Goal: Book appointment/travel/reservation

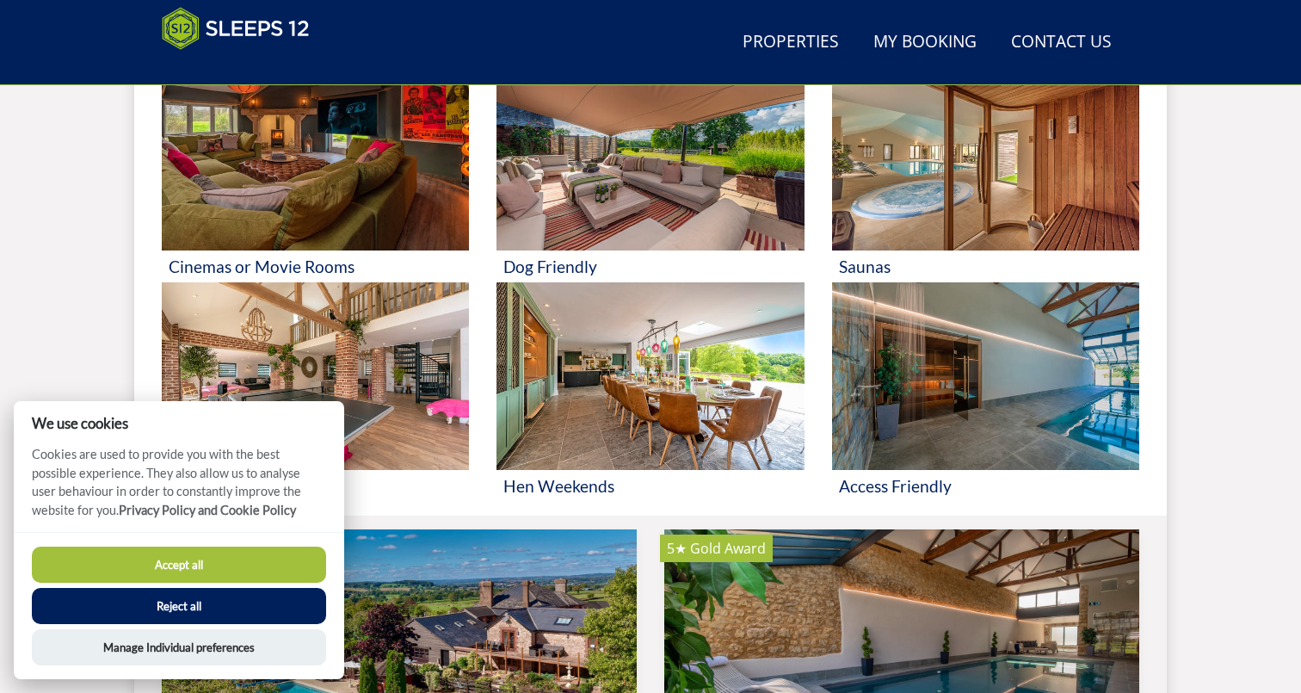
scroll to position [1020, 0]
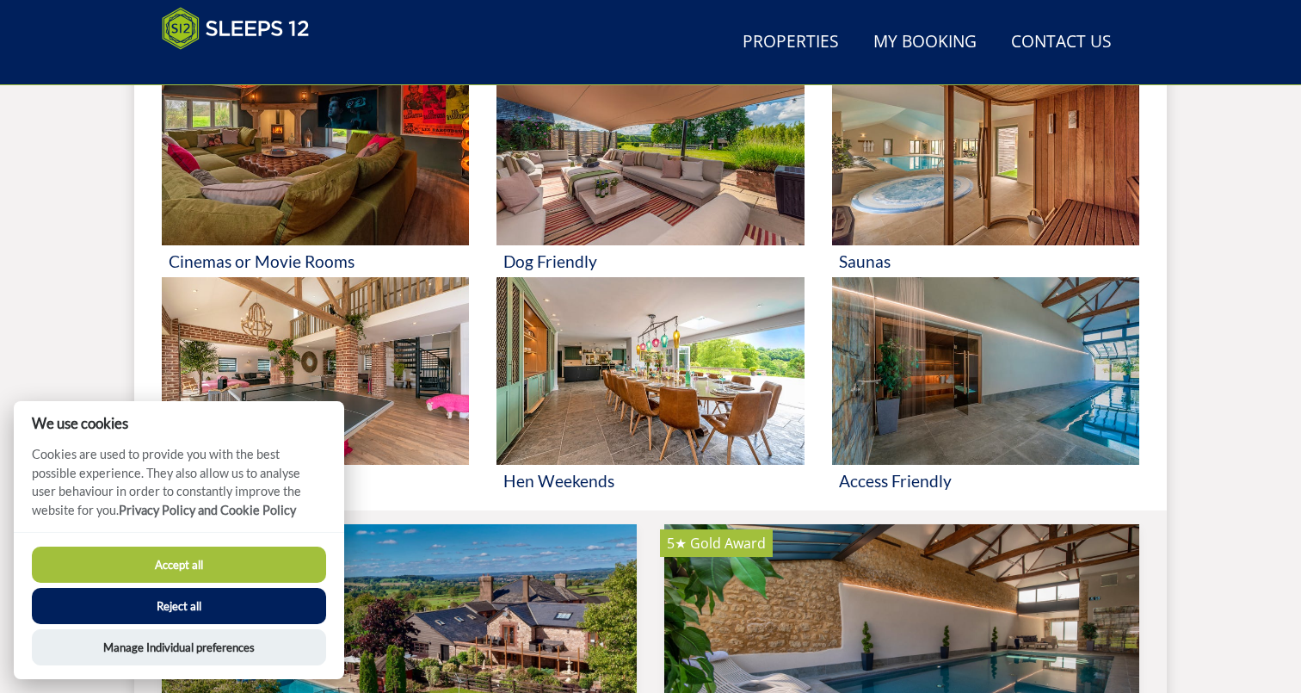
click at [166, 605] on button "Reject all" at bounding box center [179, 606] width 294 height 36
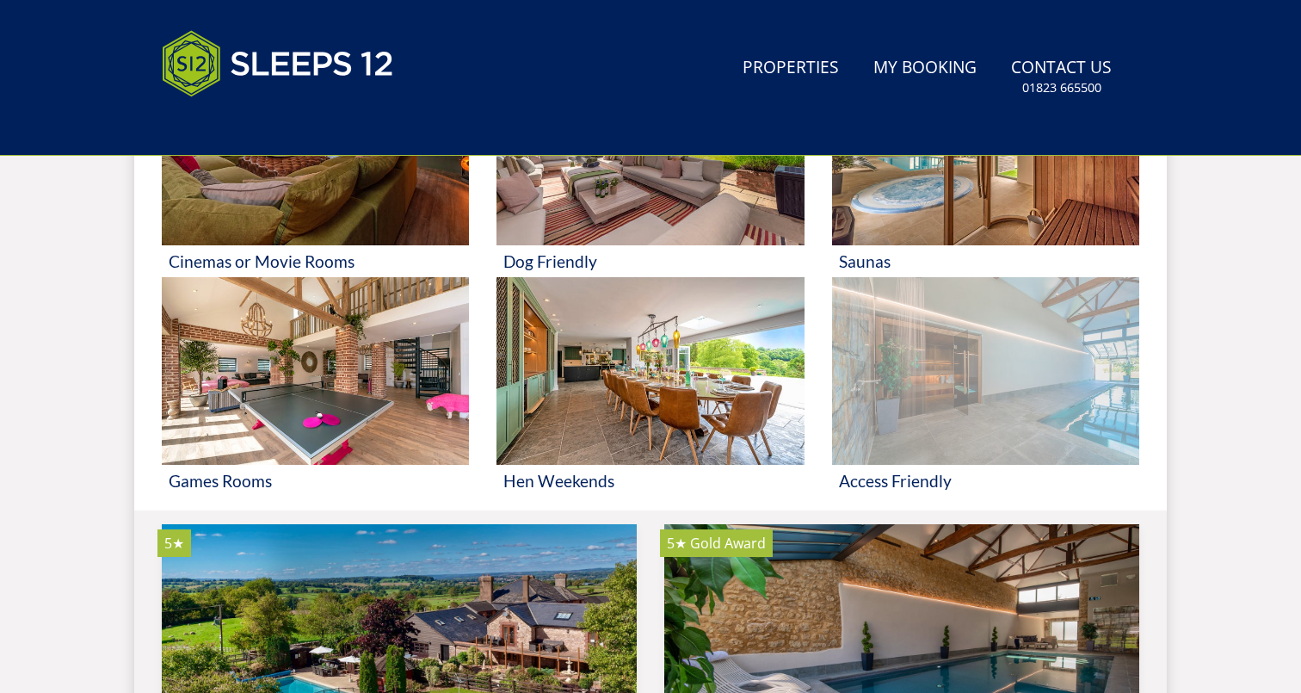
click at [992, 388] on img at bounding box center [985, 371] width 307 height 188
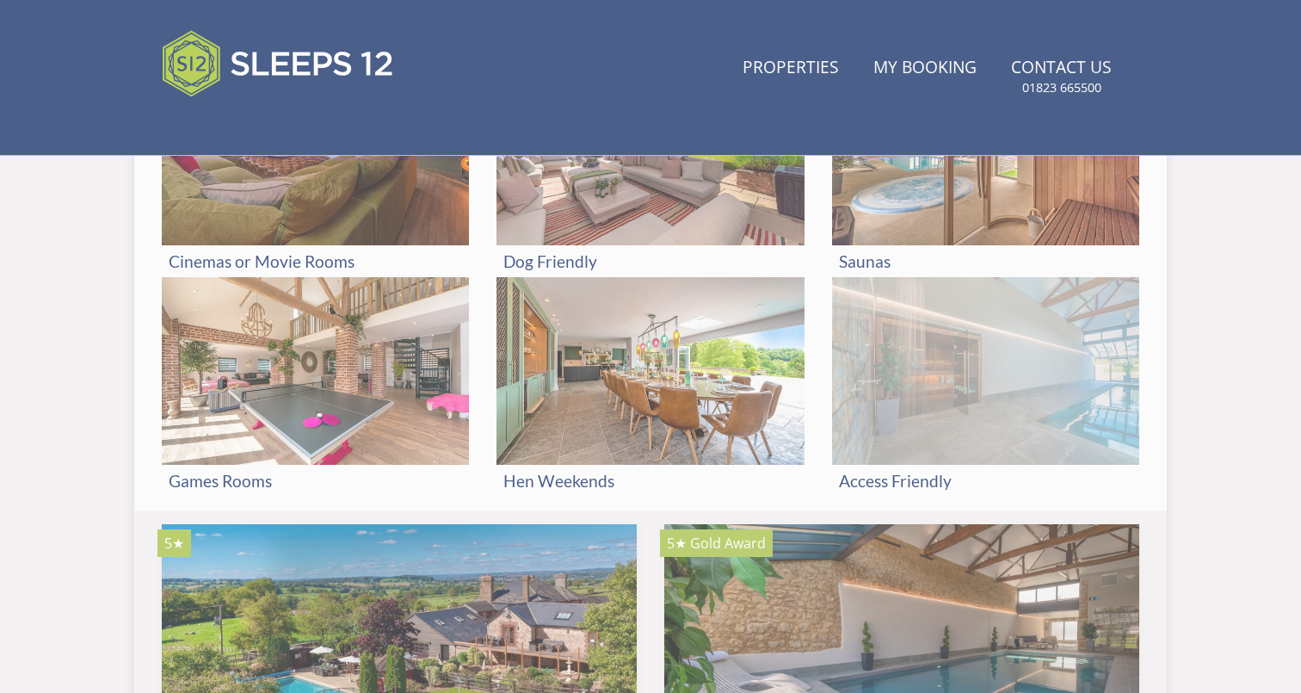
scroll to position [1020, 0]
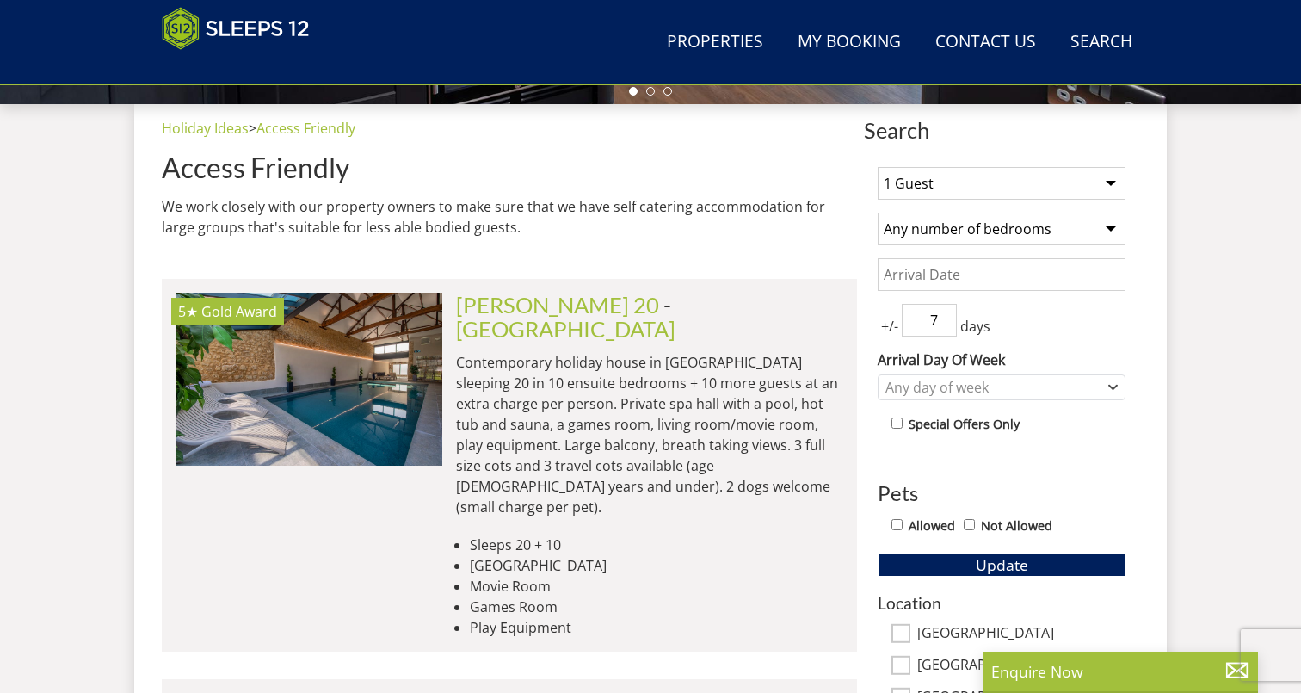
scroll to position [644, 0]
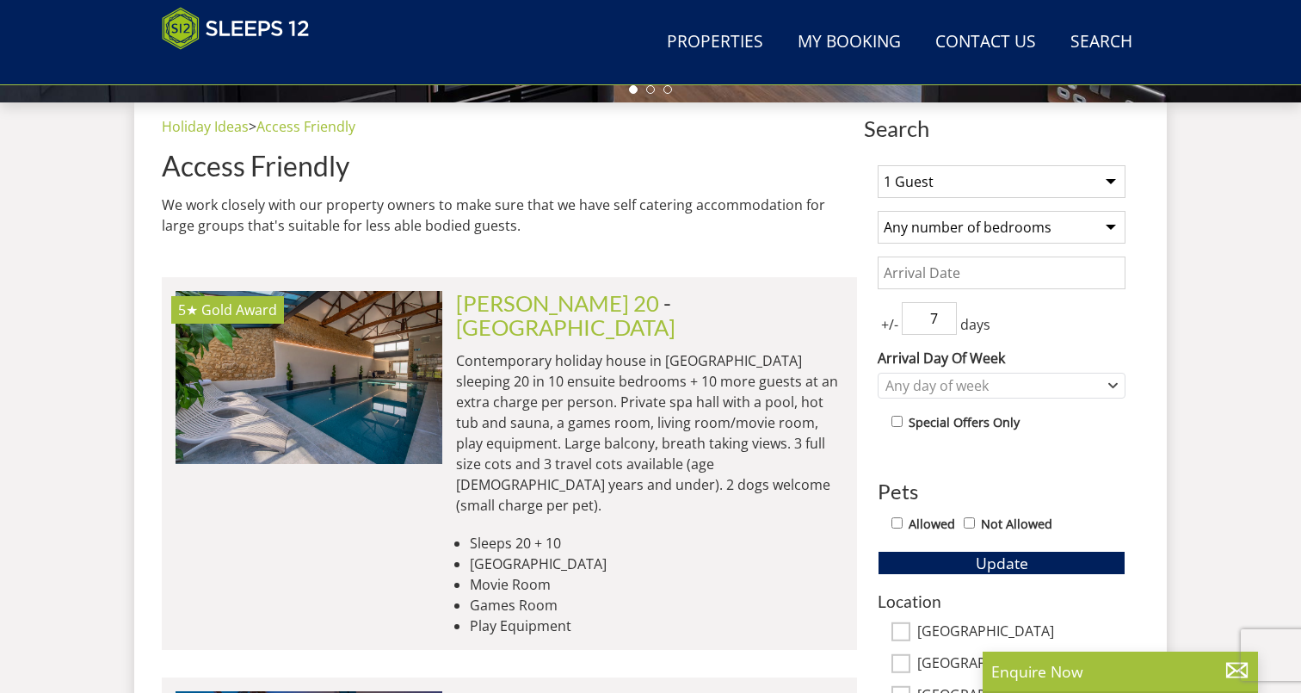
click at [584, 306] on span "- [GEOGRAPHIC_DATA]" at bounding box center [565, 315] width 219 height 50
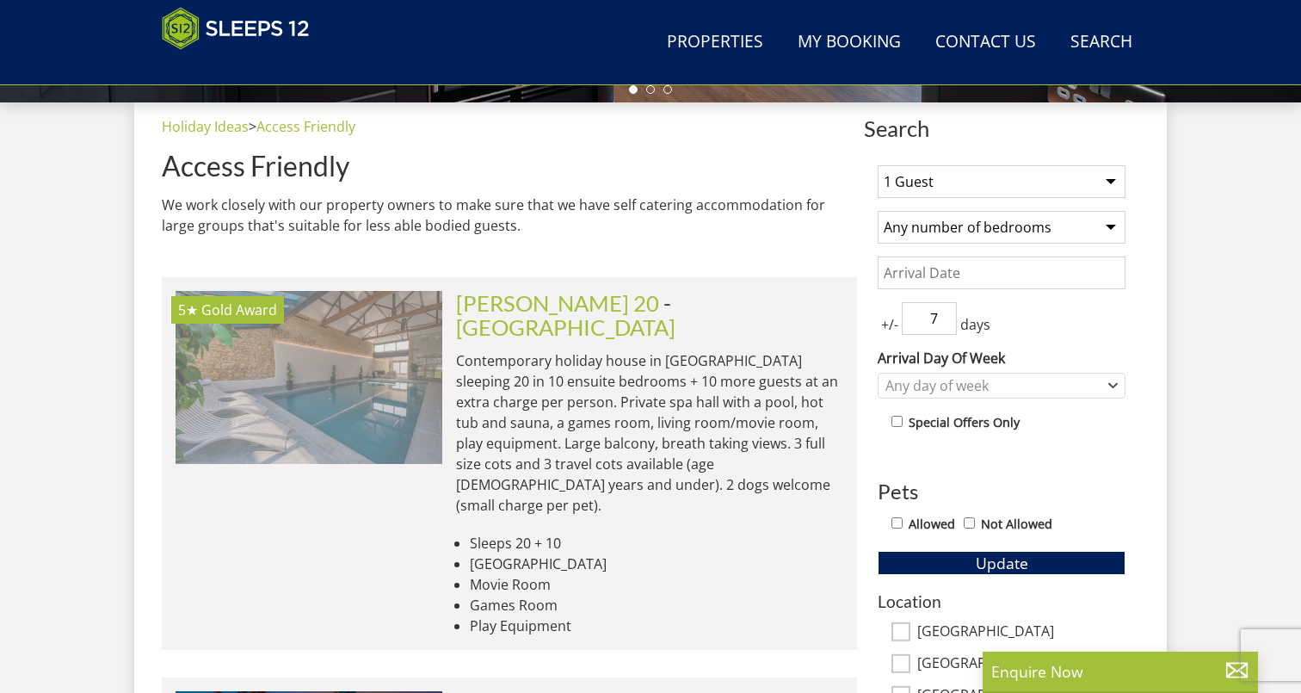
click at [340, 330] on img at bounding box center [309, 377] width 267 height 172
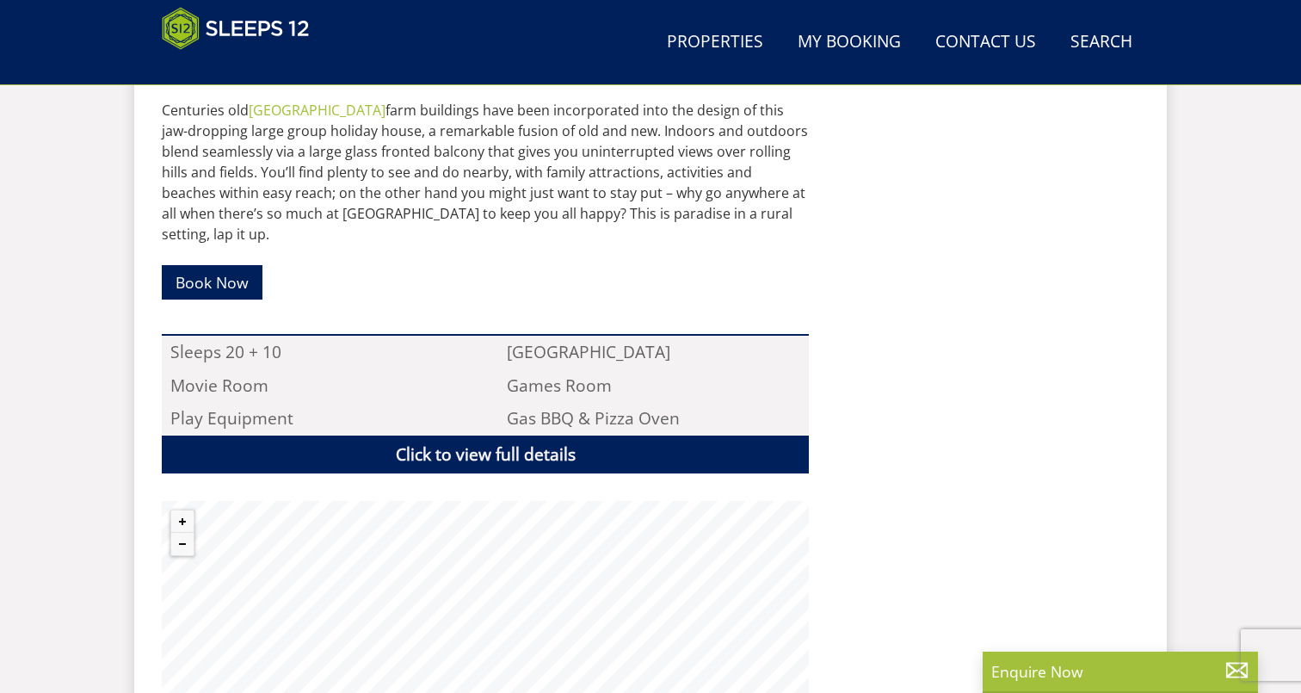
scroll to position [1251, 0]
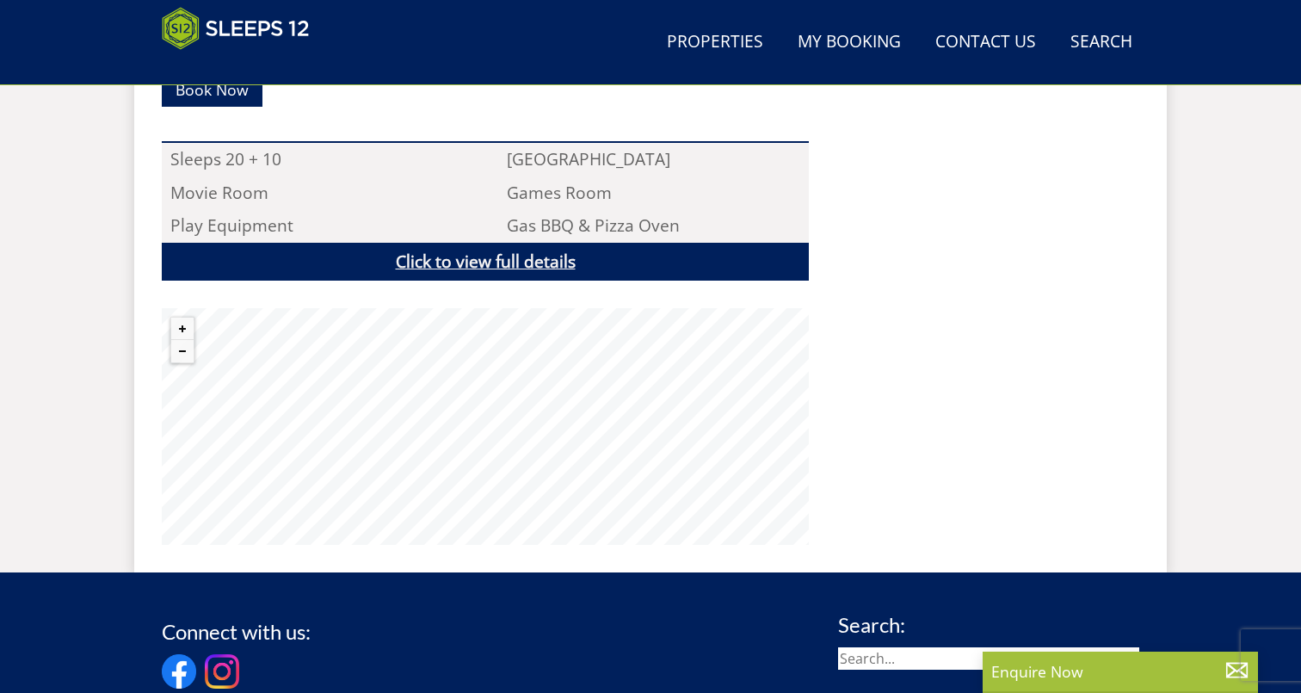
click at [510, 244] on link "Click to view full details" at bounding box center [485, 262] width 647 height 39
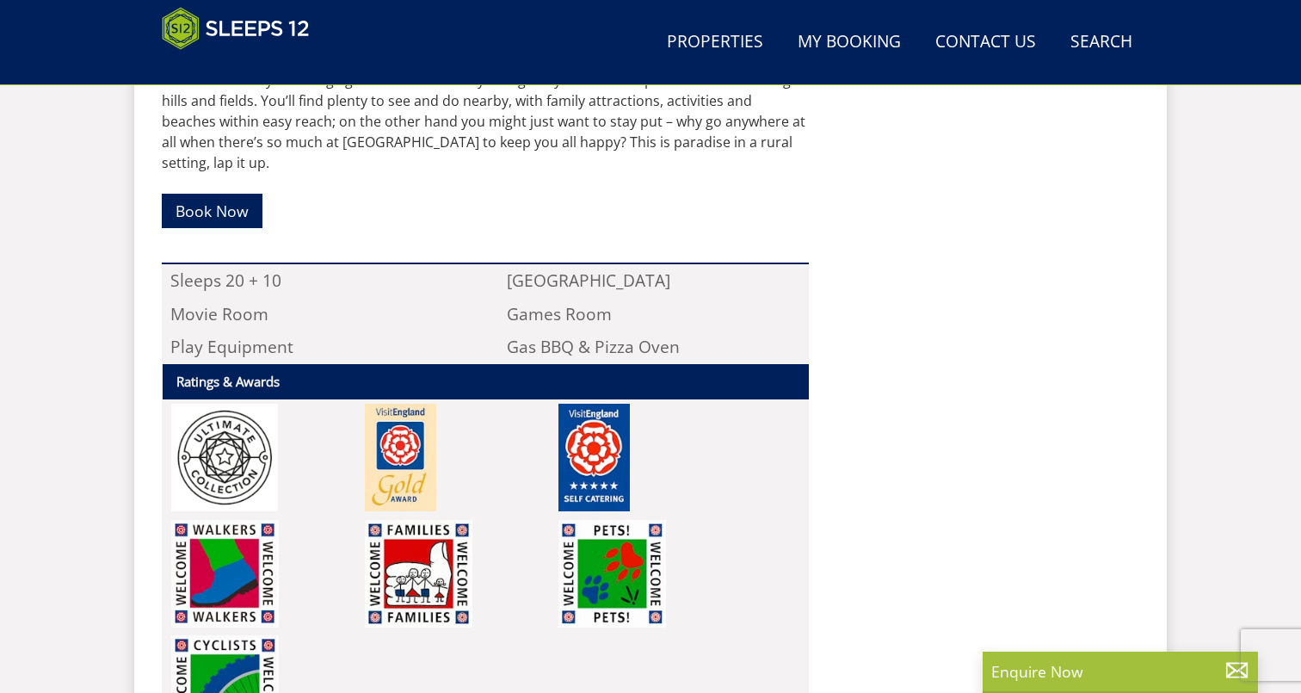
scroll to position [1091, 0]
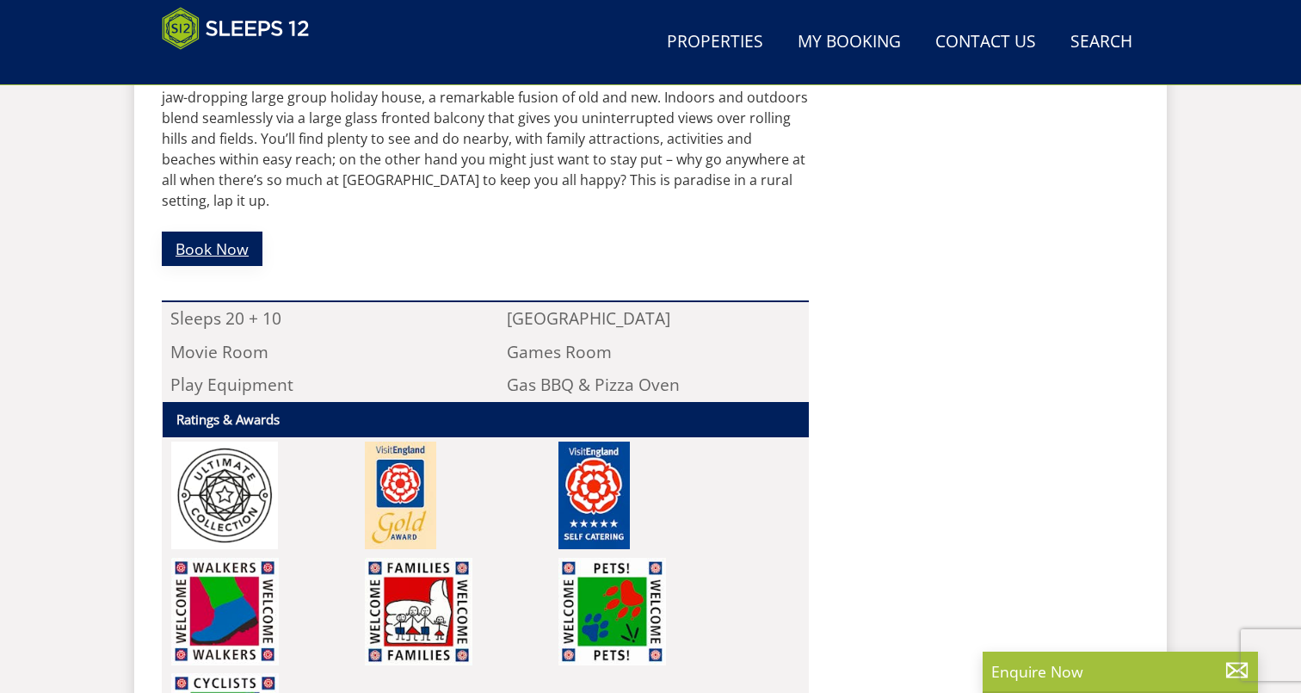
click at [205, 238] on link "Book Now" at bounding box center [212, 249] width 101 height 34
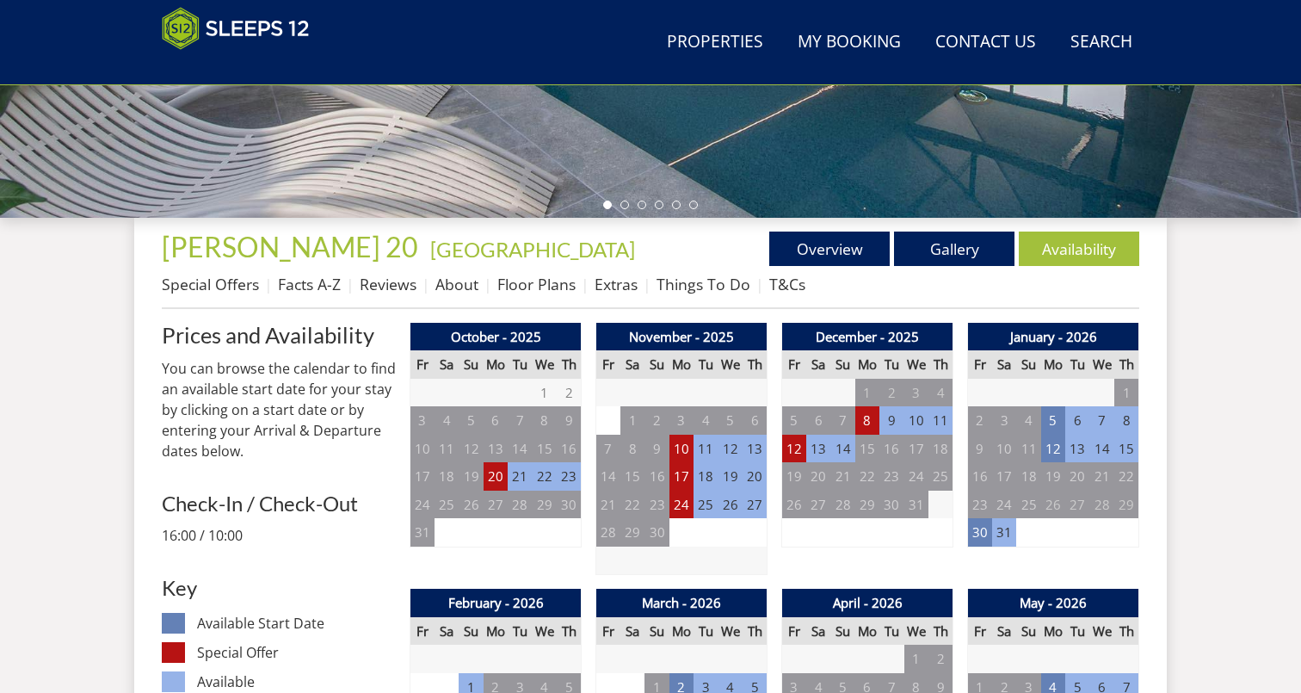
scroll to position [528, 0]
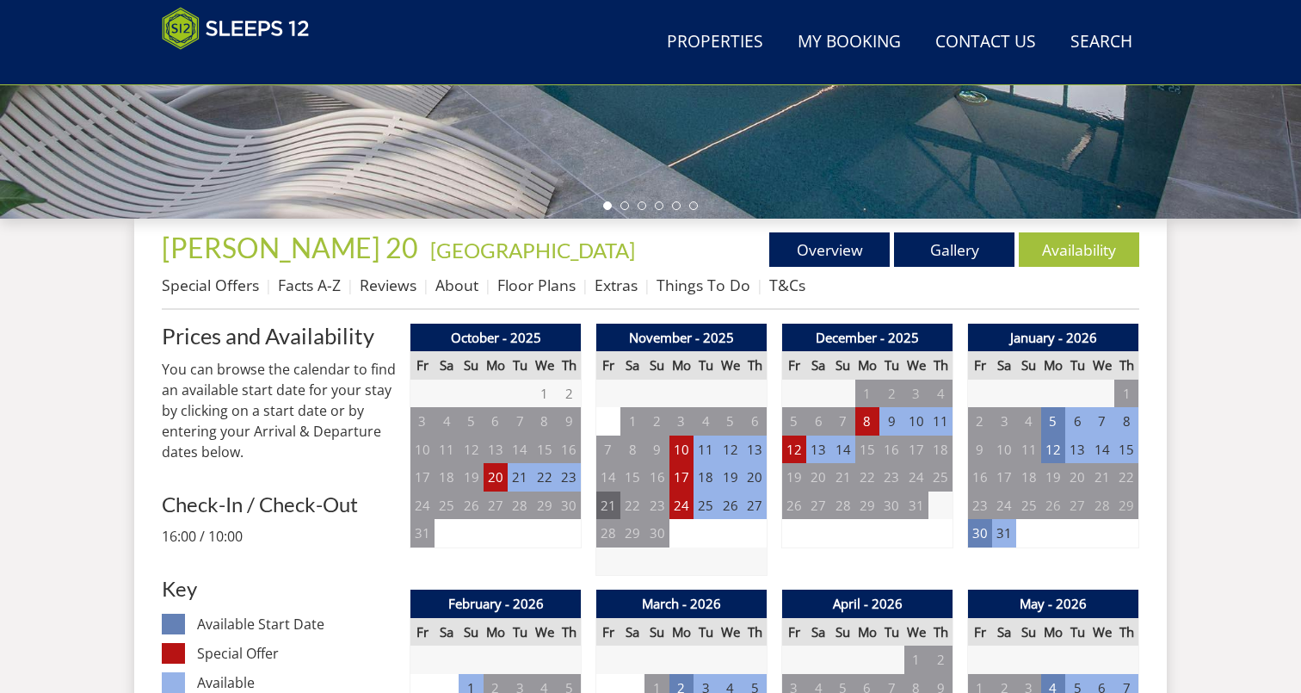
click at [609, 509] on td "21" at bounding box center [608, 505] width 24 height 28
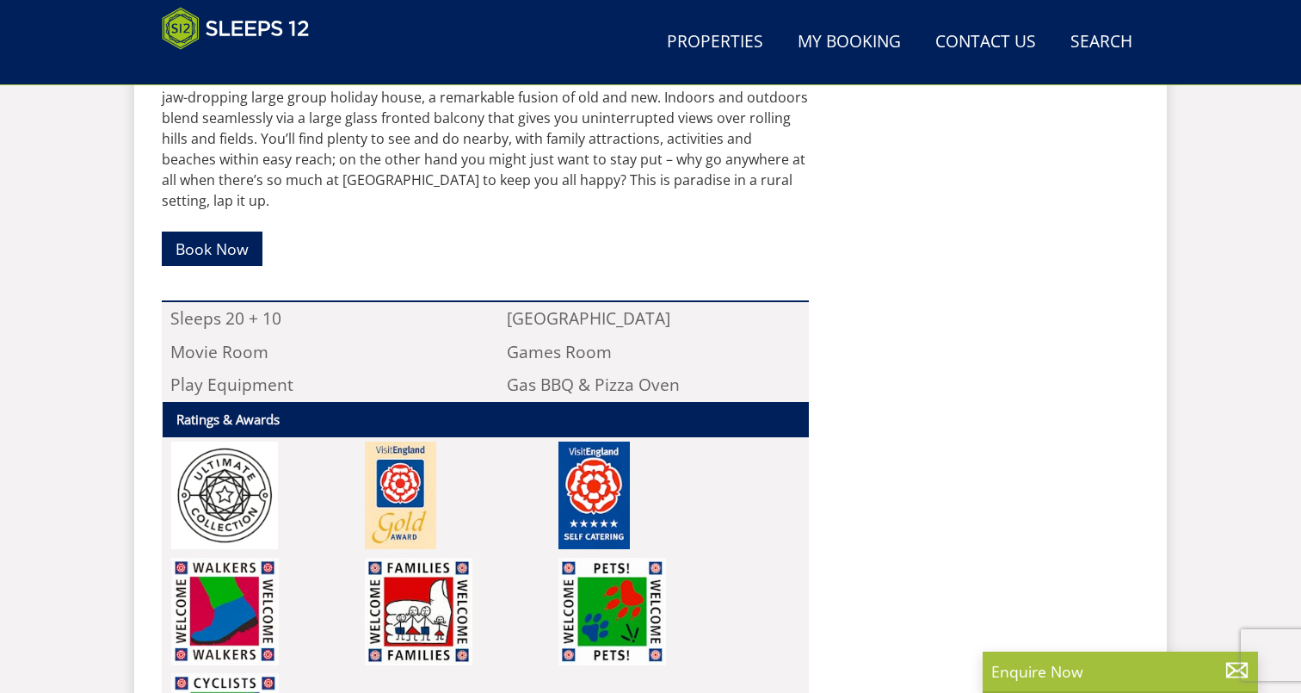
scroll to position [644, 0]
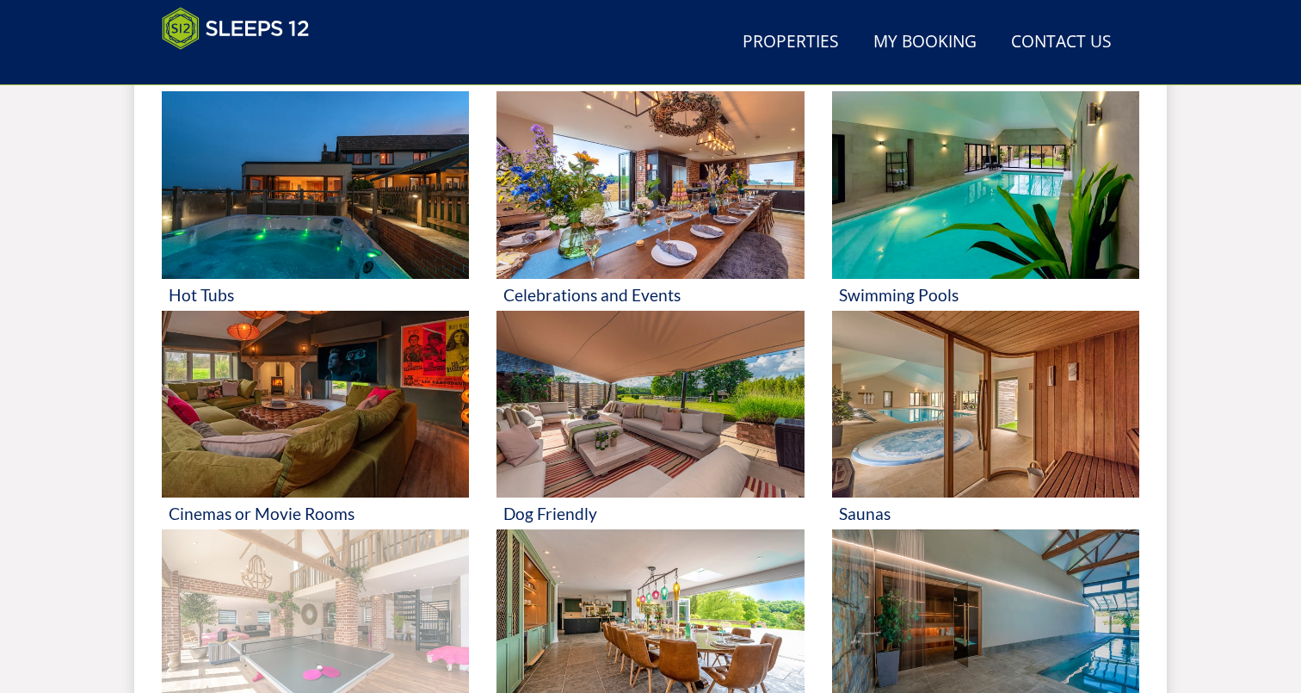
scroll to position [771, 0]
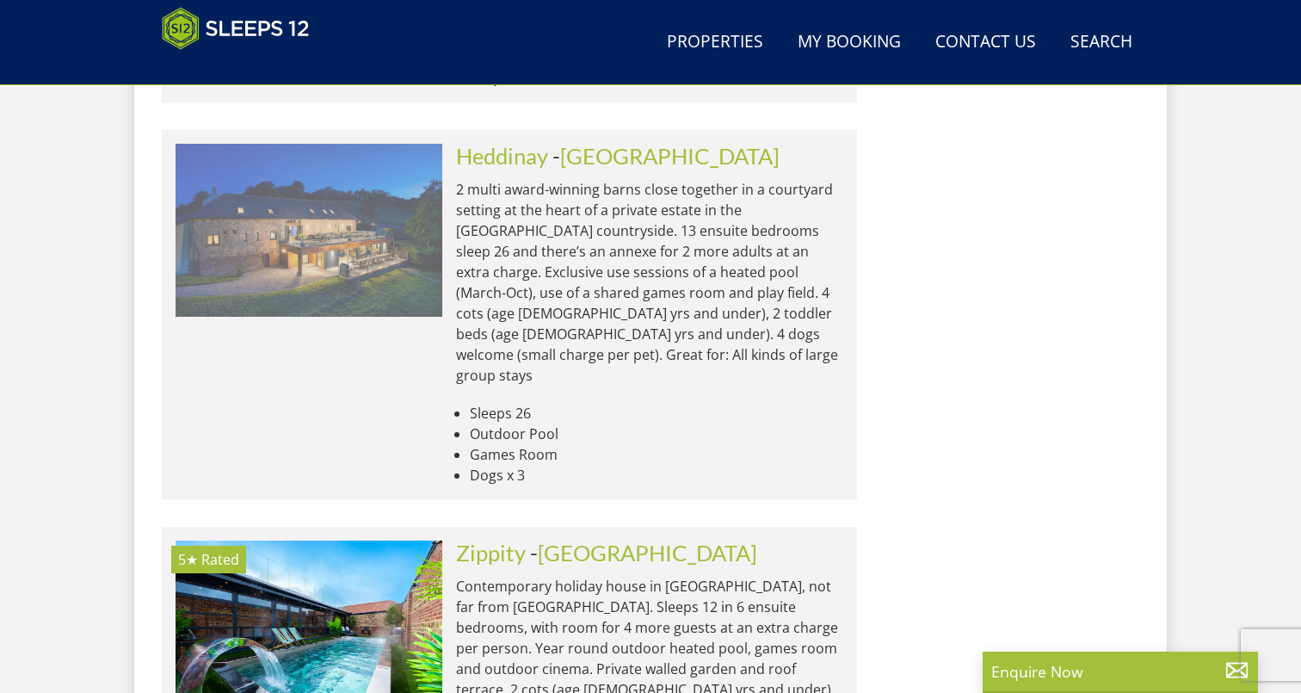
scroll to position [1894, 0]
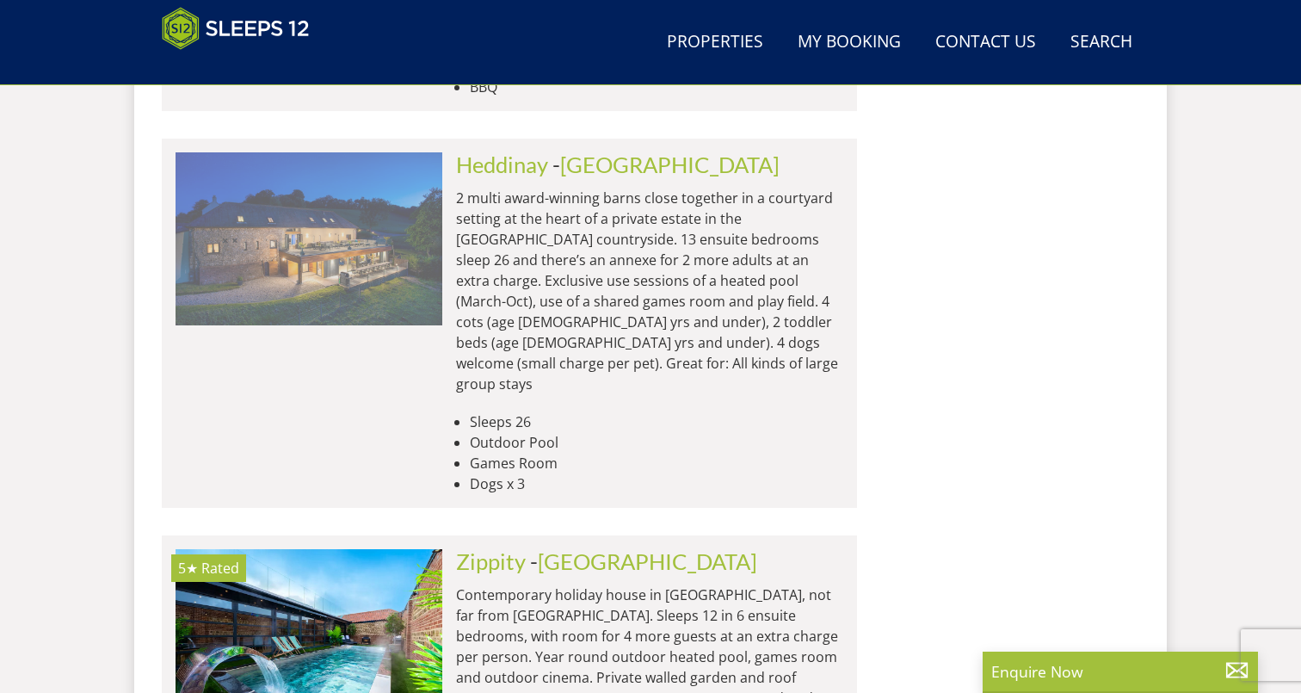
click at [386, 160] on img at bounding box center [309, 238] width 267 height 172
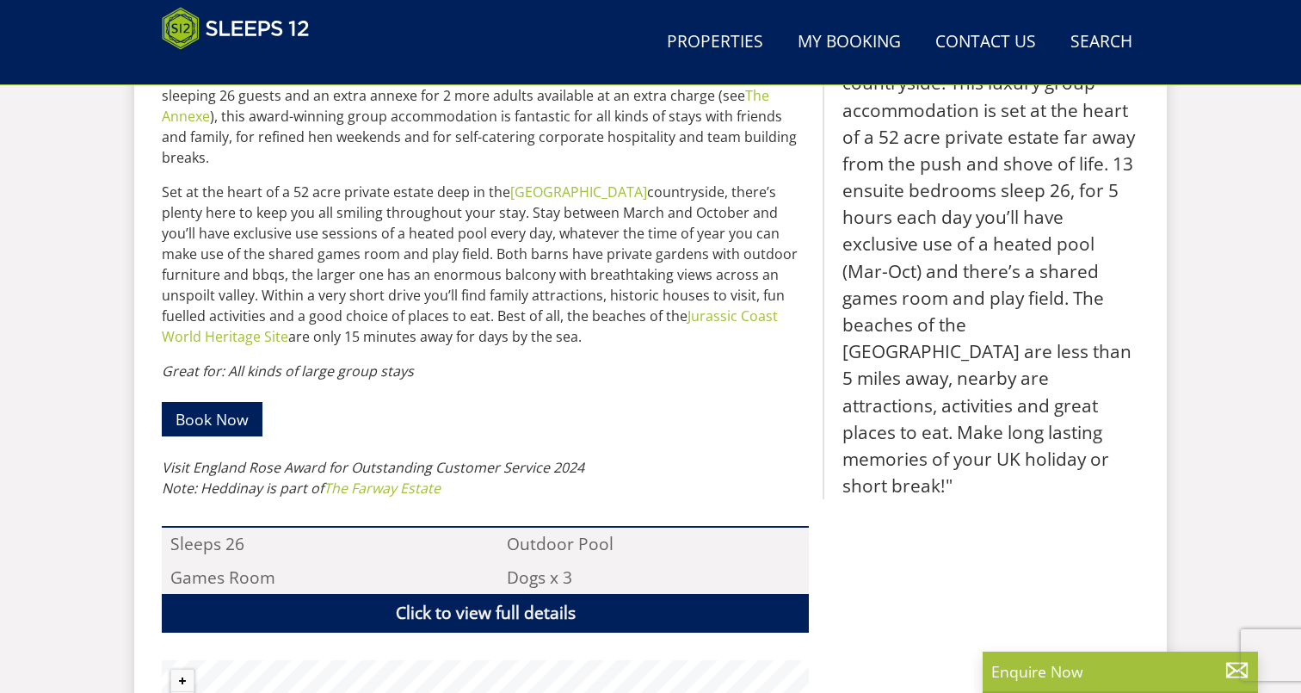
scroll to position [889, 0]
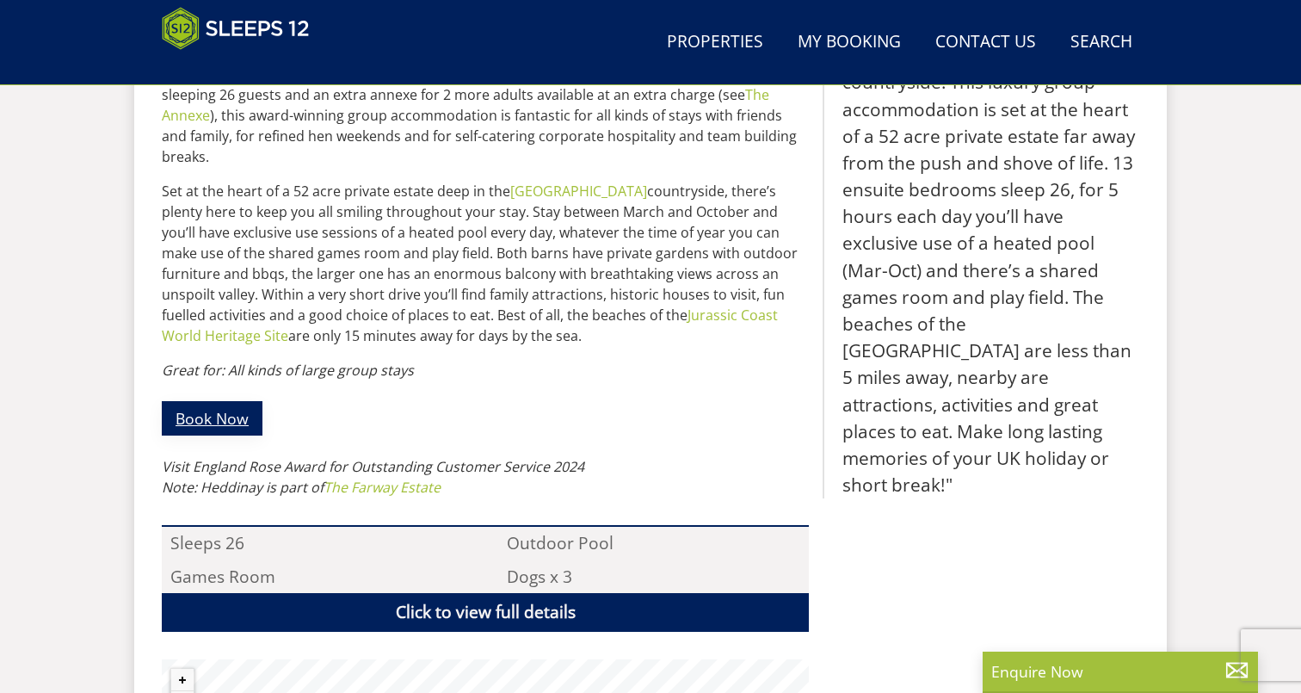
click at [219, 401] on link "Book Now" at bounding box center [212, 418] width 101 height 34
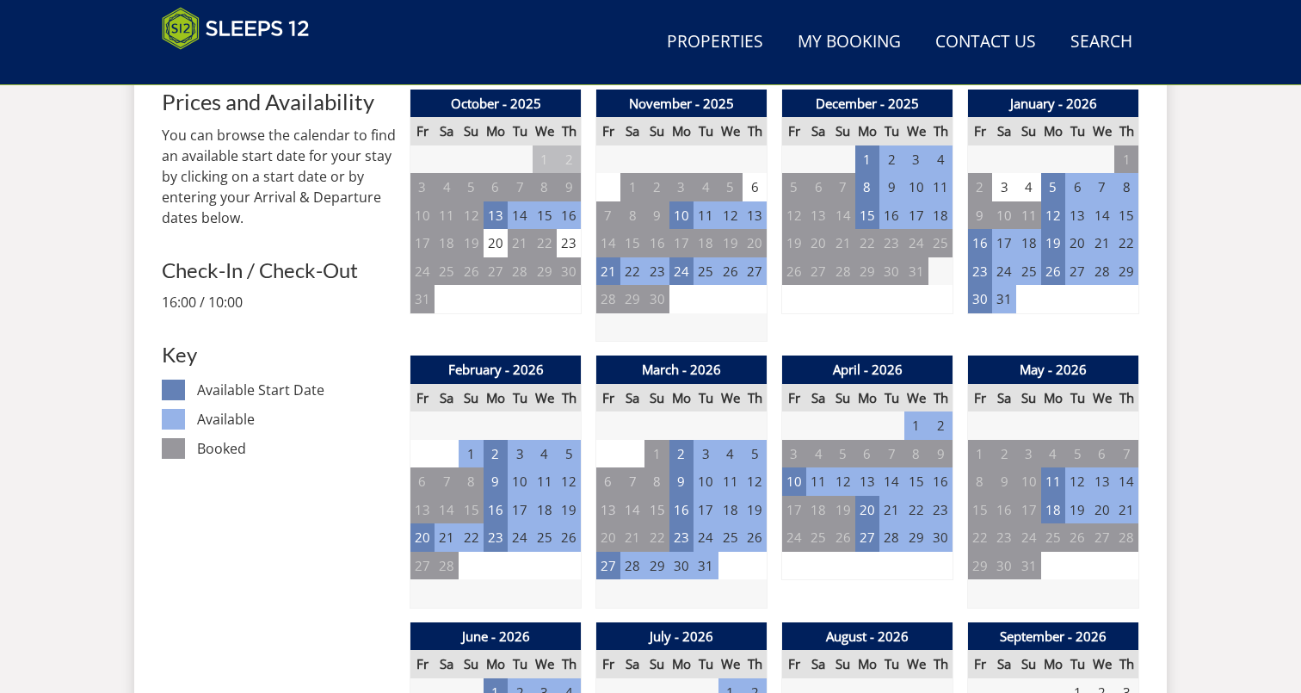
scroll to position [767, 0]
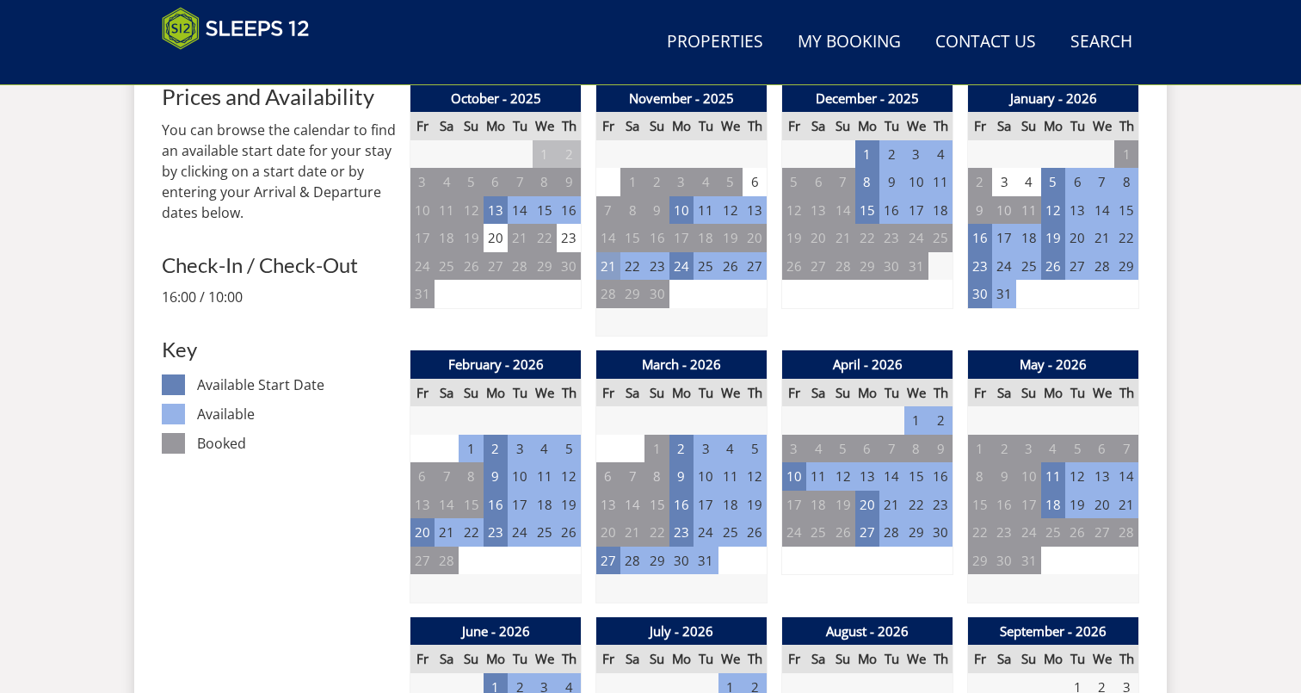
click at [611, 269] on td "21" at bounding box center [608, 266] width 24 height 28
